Goal: Transaction & Acquisition: Purchase product/service

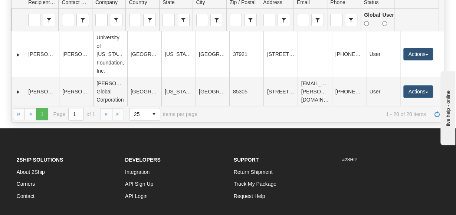
scroll to position [531, 0]
drag, startPoint x: 442, startPoint y: 43, endPoint x: 56, endPoint y: 12, distance: 387.2
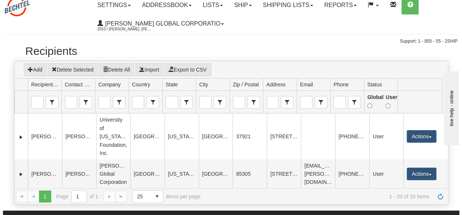
scroll to position [0, 0]
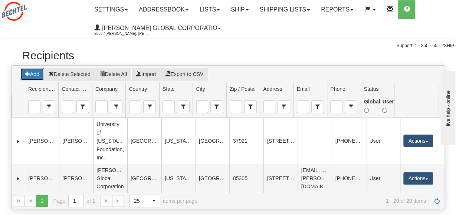
click at [34, 74] on button "Add" at bounding box center [32, 74] width 24 height 13
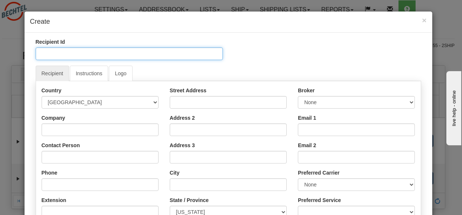
click at [59, 55] on input "Recipient Id" at bounding box center [129, 54] width 187 height 13
type input "CorpAff Operations"
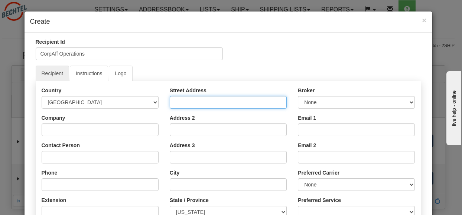
click at [175, 101] on input "Street Address" at bounding box center [228, 102] width 117 height 13
type input "[STREET_ADDRESS]"
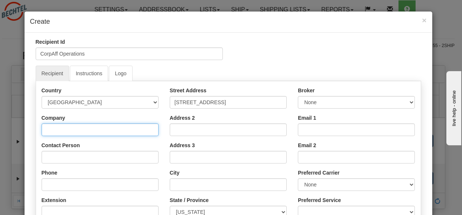
click at [45, 130] on input "Company" at bounding box center [100, 130] width 117 height 13
type input "[PERSON_NAME] Global Corporation"
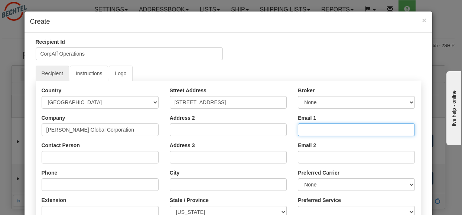
click at [311, 131] on input "Email 1" at bounding box center [356, 130] width 117 height 13
paste input "kpachuil"
type input "kpachuil@bechtel.com"
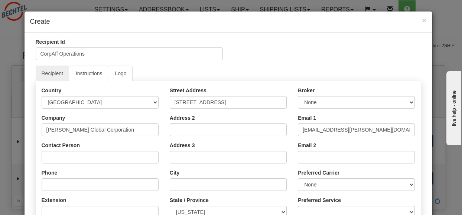
click at [324, 55] on div "Recipient Id CorpAff Operations" at bounding box center [228, 51] width 396 height 27
click at [50, 157] on input "Contact Person" at bounding box center [100, 157] width 117 height 13
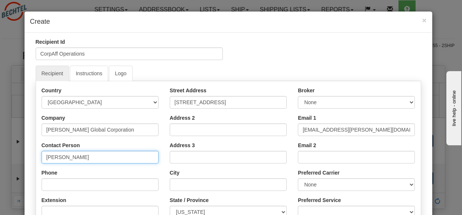
type input "[PERSON_NAME]"
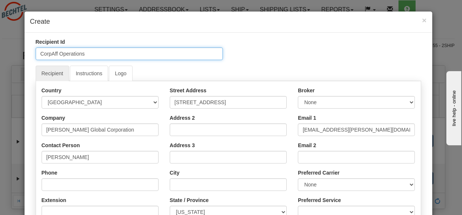
click at [88, 54] on input "CorpAff Operations" at bounding box center [129, 54] width 187 height 13
type input "CorpAff EA"
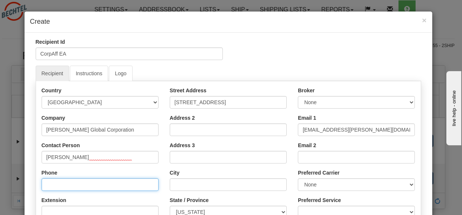
click at [61, 183] on input "Phone" at bounding box center [100, 185] width 117 height 13
click at [50, 183] on input "Phone" at bounding box center [100, 185] width 117 height 13
paste input "+15713926461"
click at [48, 184] on input "+15713926461" at bounding box center [100, 185] width 117 height 13
click at [59, 183] on input "+1 5713926461" at bounding box center [100, 185] width 117 height 13
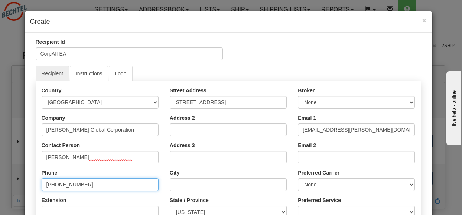
click at [69, 187] on input "+1 571 3926461" at bounding box center [100, 185] width 117 height 13
type input "[PHONE_NUMBER]"
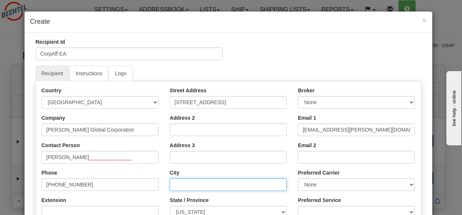
click at [180, 184] on input "City" at bounding box center [228, 185] width 117 height 13
type input "Reston"
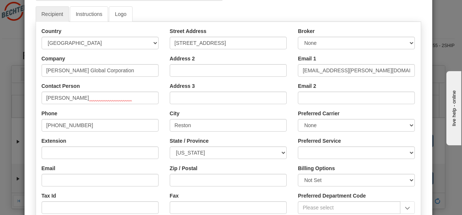
scroll to position [69, 0]
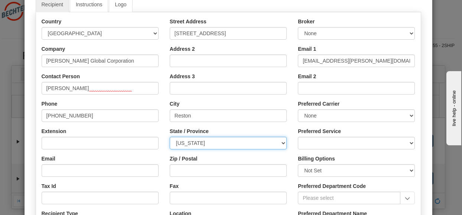
click at [281, 138] on select "ALABAMA ALASKA ARIZONA ARKANSAS Armed Forces America Armed Forces Europe Armed …" at bounding box center [228, 143] width 117 height 13
select select "VA"
click at [170, 137] on select "ALABAMA ALASKA ARIZONA ARKANSAS Armed Forces America Armed Forces Europe Armed …" at bounding box center [228, 143] width 117 height 13
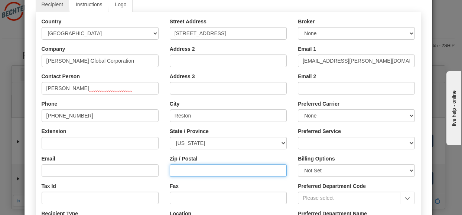
click at [175, 171] on input "Zip / Postal" at bounding box center [228, 170] width 117 height 13
type input "20190"
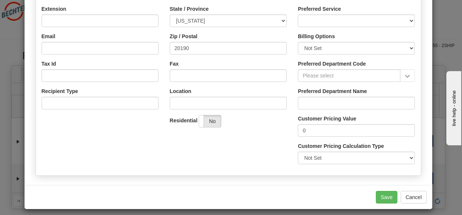
scroll to position [188, 0]
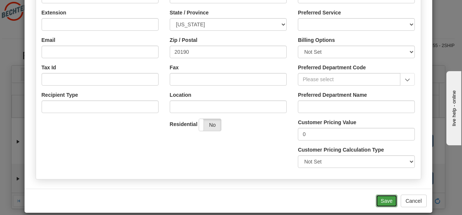
click at [383, 196] on button "Save" at bounding box center [387, 201] width 22 height 13
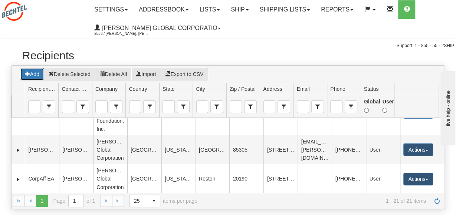
scroll to position [560, 0]
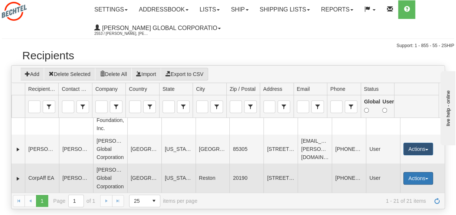
click at [415, 178] on button "Actions" at bounding box center [418, 178] width 30 height 13
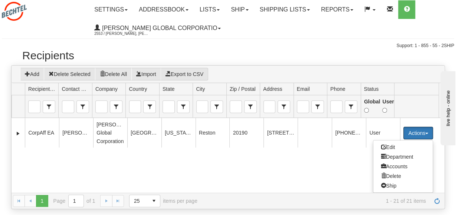
scroll to position [605, 0]
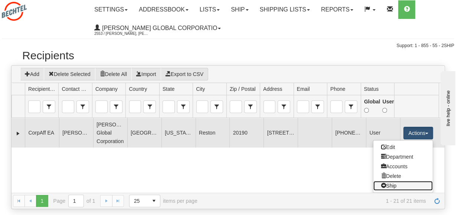
click at [384, 185] on link "Ship" at bounding box center [402, 186] width 59 height 10
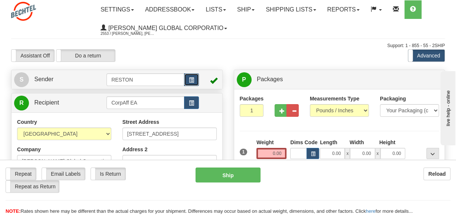
click at [190, 79] on span "button" at bounding box center [191, 80] width 5 height 5
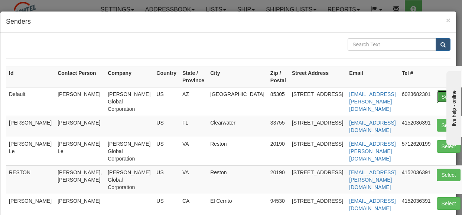
click at [436, 96] on button "Select" at bounding box center [448, 97] width 24 height 13
type input "Default"
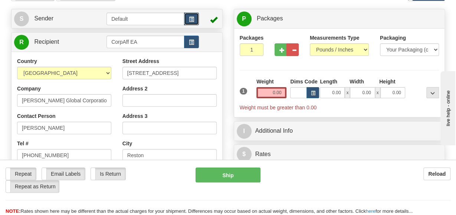
scroll to position [33, 0]
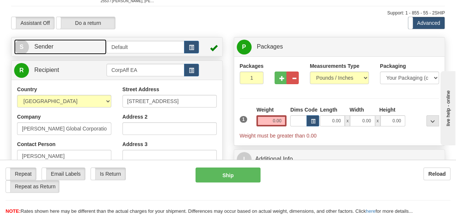
click at [18, 46] on span "S" at bounding box center [21, 47] width 15 height 15
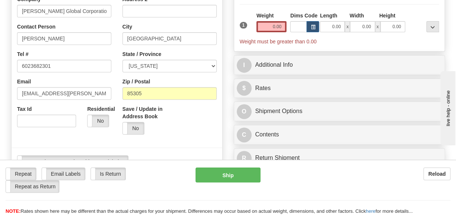
scroll to position [131, 0]
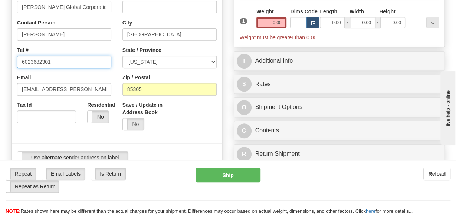
drag, startPoint x: 55, startPoint y: 61, endPoint x: -4, endPoint y: 59, distance: 59.4
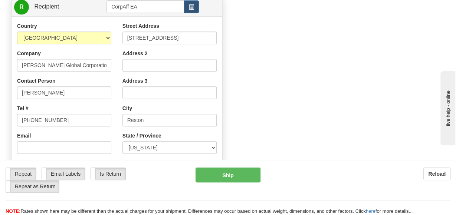
scroll to position [311, 0]
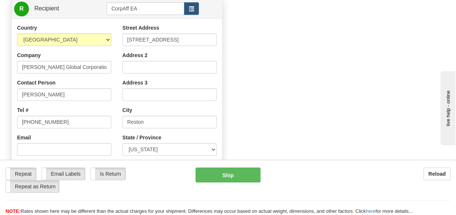
type input "1 415 203 6391"
click at [137, 65] on input "Address 2" at bounding box center [169, 67] width 94 height 13
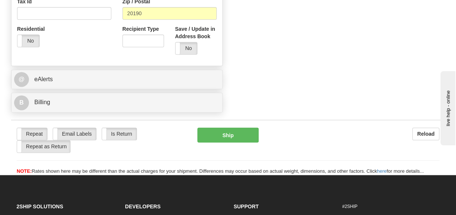
scroll to position [490, 0]
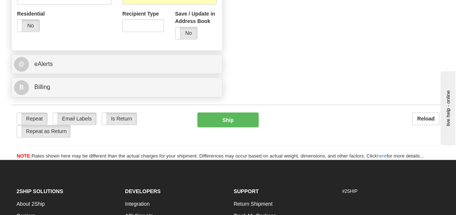
type input "Mailstop RO1/11"
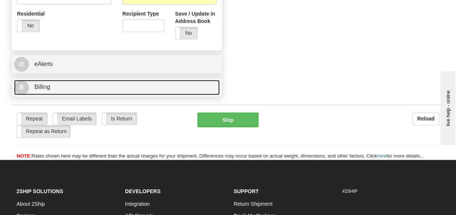
click at [22, 86] on span "B" at bounding box center [21, 87] width 15 height 15
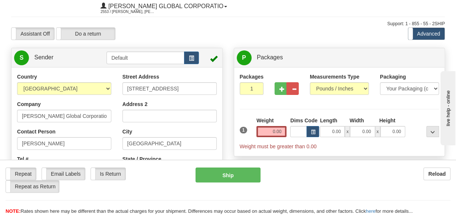
scroll to position [0, 0]
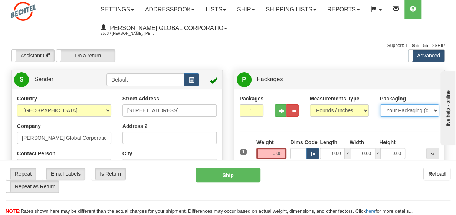
click at [422, 108] on select "Your Packaging (customer supplied) Envelope (carrier supplied) Pack (carrier su…" at bounding box center [409, 110] width 59 height 13
select select "4"
click at [380, 104] on select "Your Packaging (customer supplied) Envelope (carrier supplied) Pack (carrier su…" at bounding box center [409, 110] width 59 height 13
click at [276, 153] on input "0.00" at bounding box center [271, 153] width 30 height 11
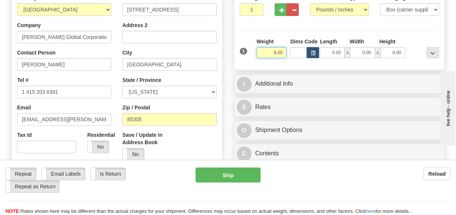
scroll to position [105, 0]
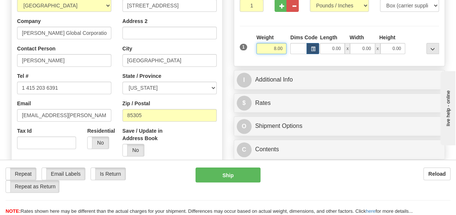
type input "8.00"
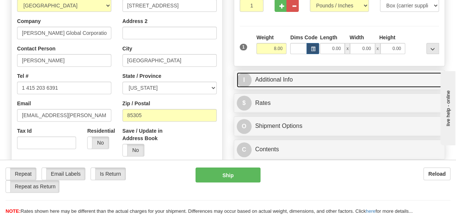
click at [275, 77] on link "I Additional Info" at bounding box center [340, 79] width 206 height 15
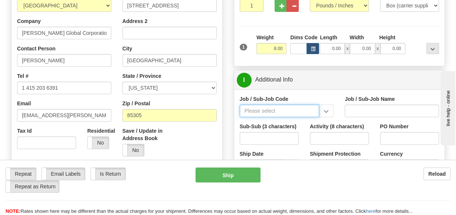
click at [284, 110] on input "Job / Sub-Job Code" at bounding box center [280, 111] width 80 height 13
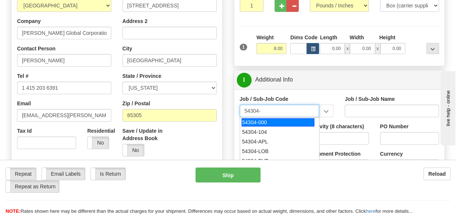
click at [256, 121] on div "54304-000" at bounding box center [278, 122] width 73 height 8
type input "54304-000"
type input "CORPORATE CITIZENSHIP - PUBLIC AFFAIRS & CONTRIBUT"
type input "54304-000"
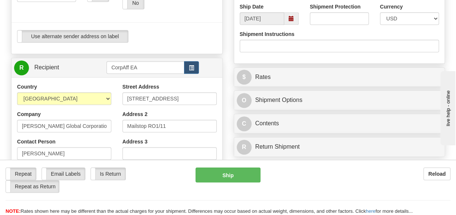
scroll to position [259, 0]
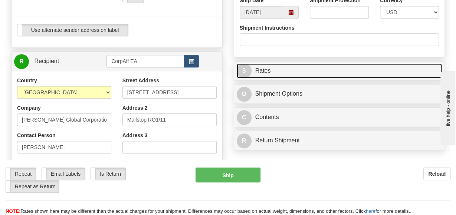
click at [269, 71] on link "$ Rates" at bounding box center [340, 70] width 206 height 15
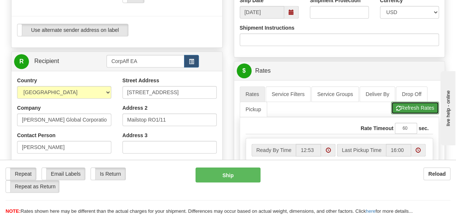
click at [422, 109] on button "Refresh Rates" at bounding box center [415, 108] width 48 height 13
click at [420, 105] on button "Refresh Rates" at bounding box center [415, 108] width 48 height 13
click at [418, 104] on button "Refresh Rates" at bounding box center [415, 108] width 48 height 13
click at [417, 103] on button "Refresh Rates" at bounding box center [415, 108] width 48 height 13
click at [416, 102] on button "Refresh Rates" at bounding box center [415, 108] width 48 height 13
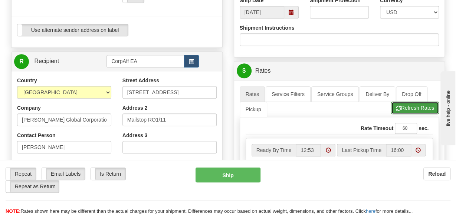
click at [416, 102] on button "Refresh Rates" at bounding box center [415, 108] width 48 height 13
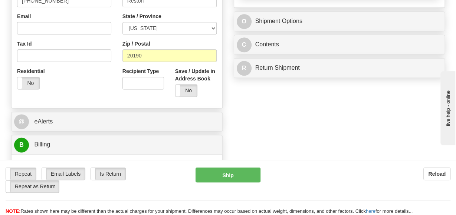
scroll to position [435, 0]
